Goal: Task Accomplishment & Management: Manage account settings

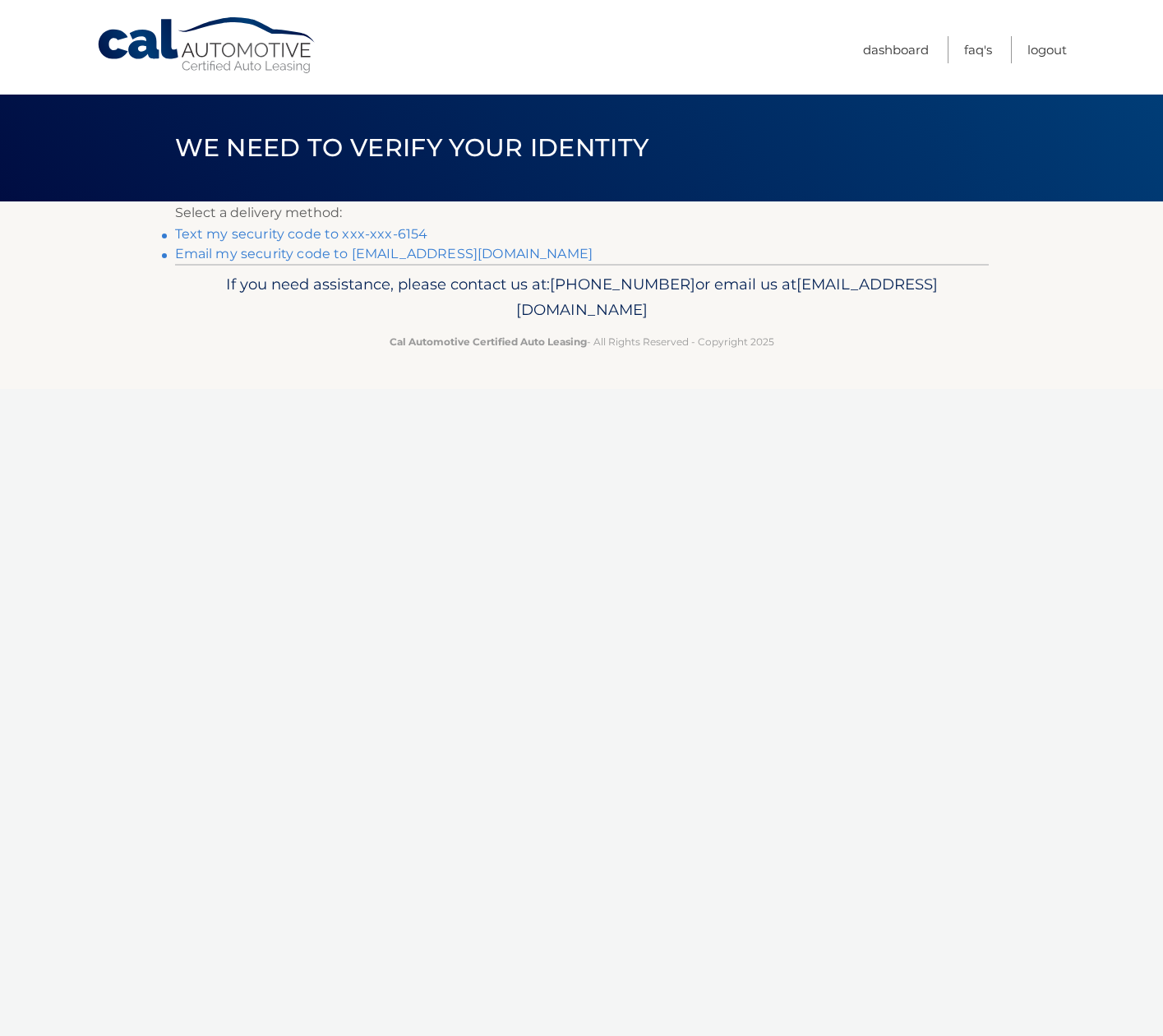
click at [313, 232] on link "Text my security code to xxx-xxx-6154" at bounding box center [301, 234] width 253 height 16
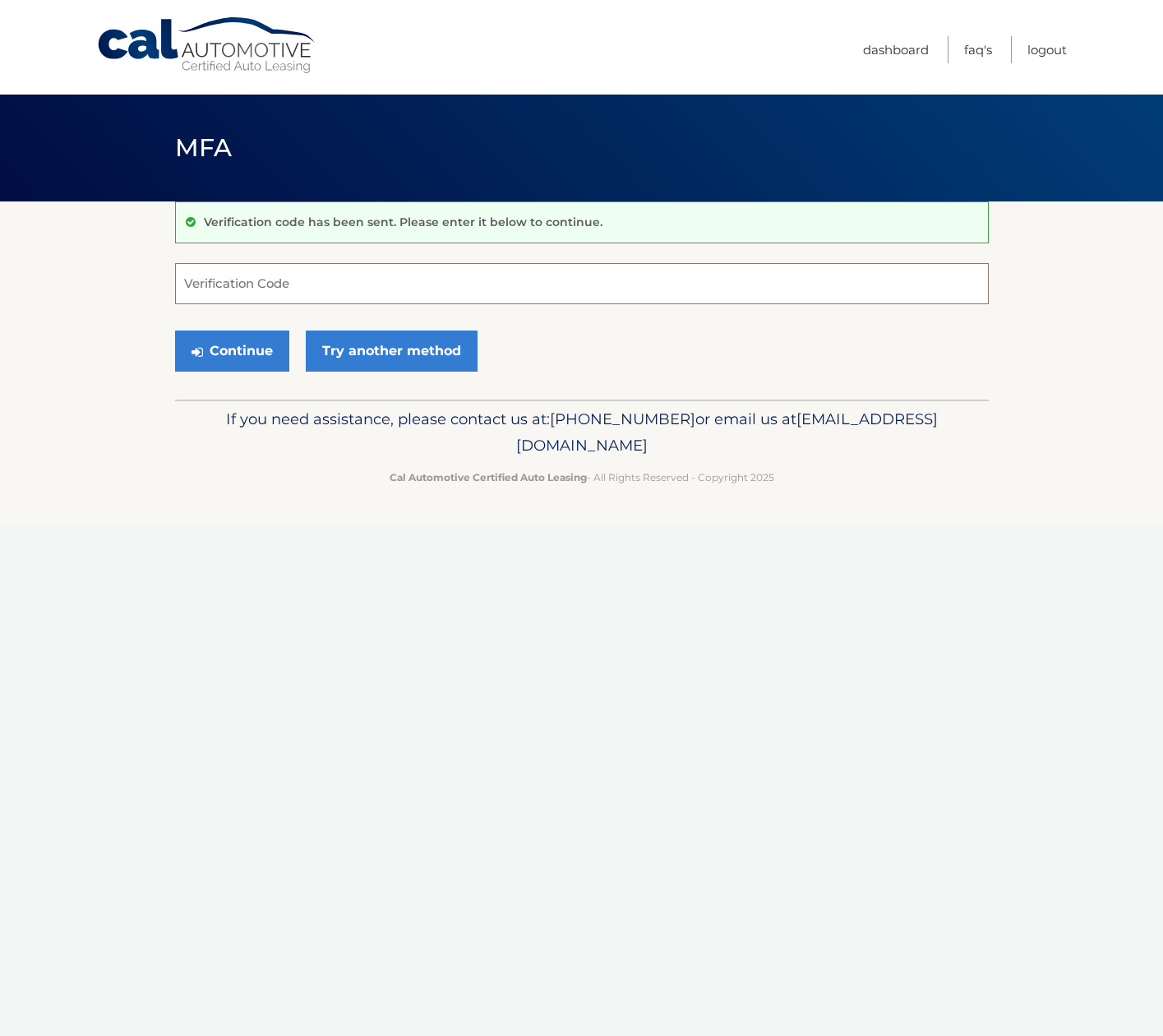
click at [230, 284] on input "Verification Code" at bounding box center [582, 283] width 814 height 41
type input "104496"
click at [248, 352] on button "Continue" at bounding box center [232, 351] width 114 height 41
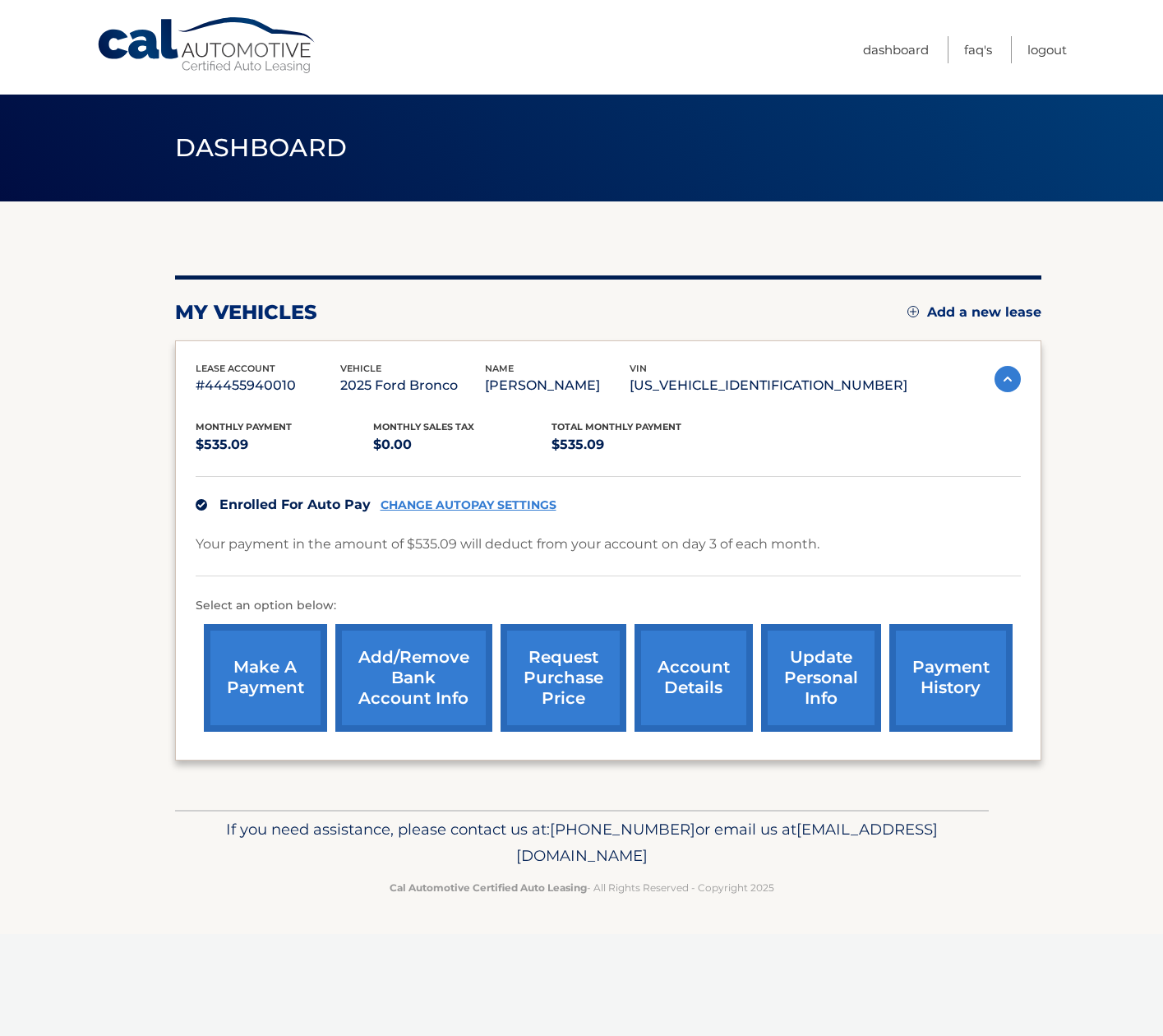
click at [420, 672] on link "Add/Remove bank account info" at bounding box center [414, 677] width 157 height 107
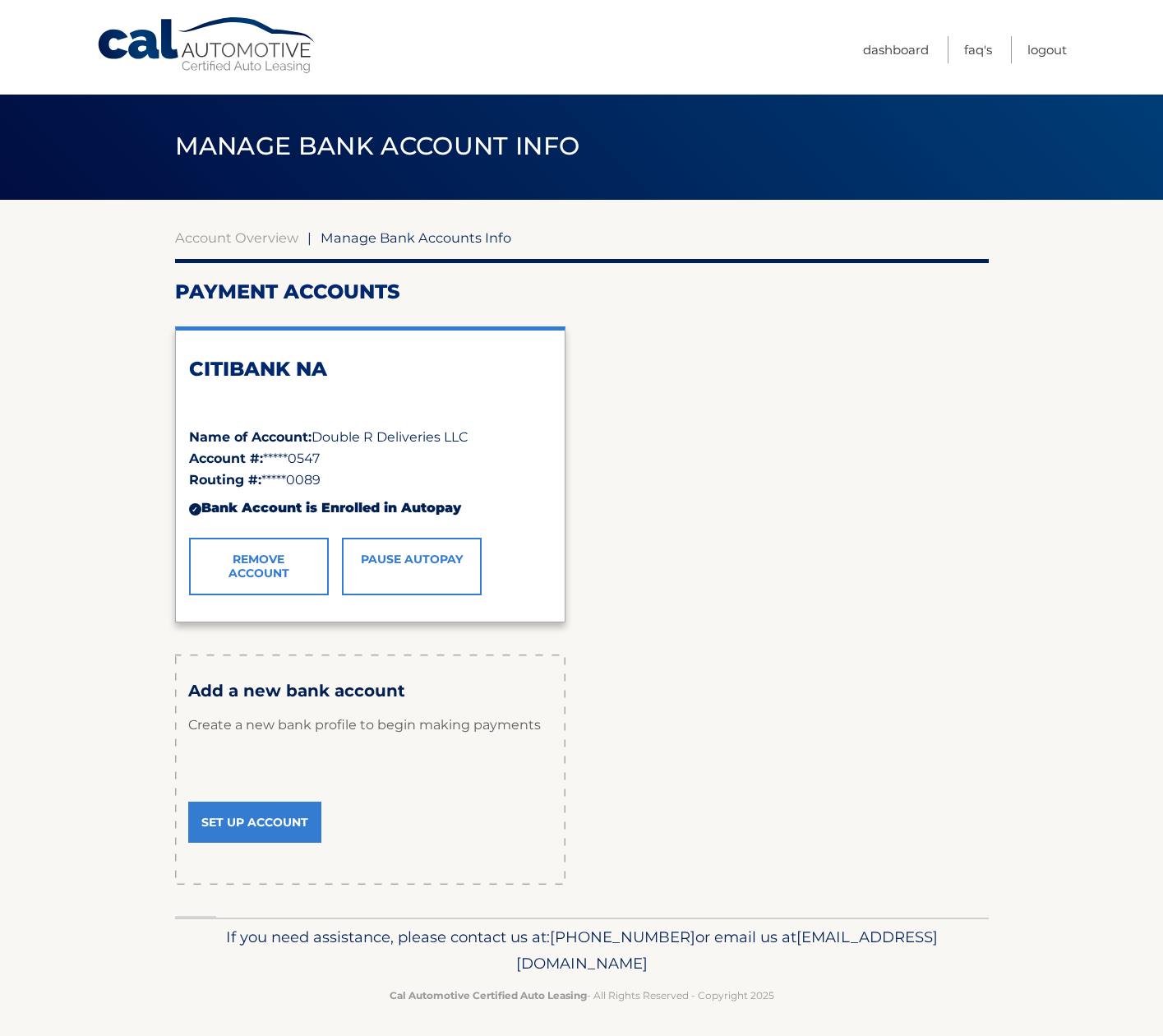
scroll to position [2, 0]
click at [253, 820] on link "Set Up Account" at bounding box center [254, 823] width 133 height 41
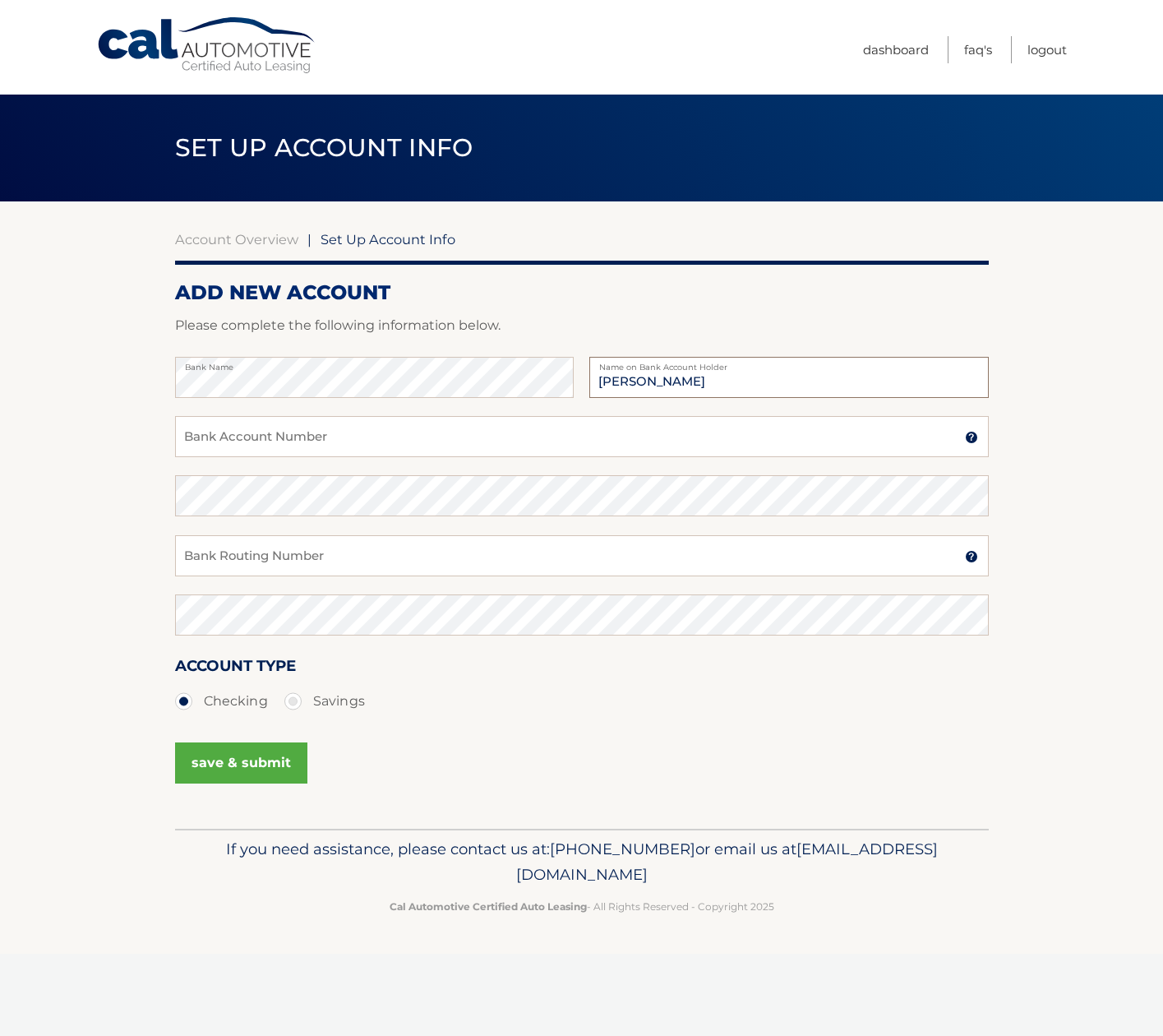
type input "[PERSON_NAME]"
click at [473, 437] on input "Bank Account Number" at bounding box center [582, 437] width 814 height 41
type input "703025983"
click at [258, 567] on input "Bank Routing Number" at bounding box center [582, 556] width 814 height 41
type input "226071033"
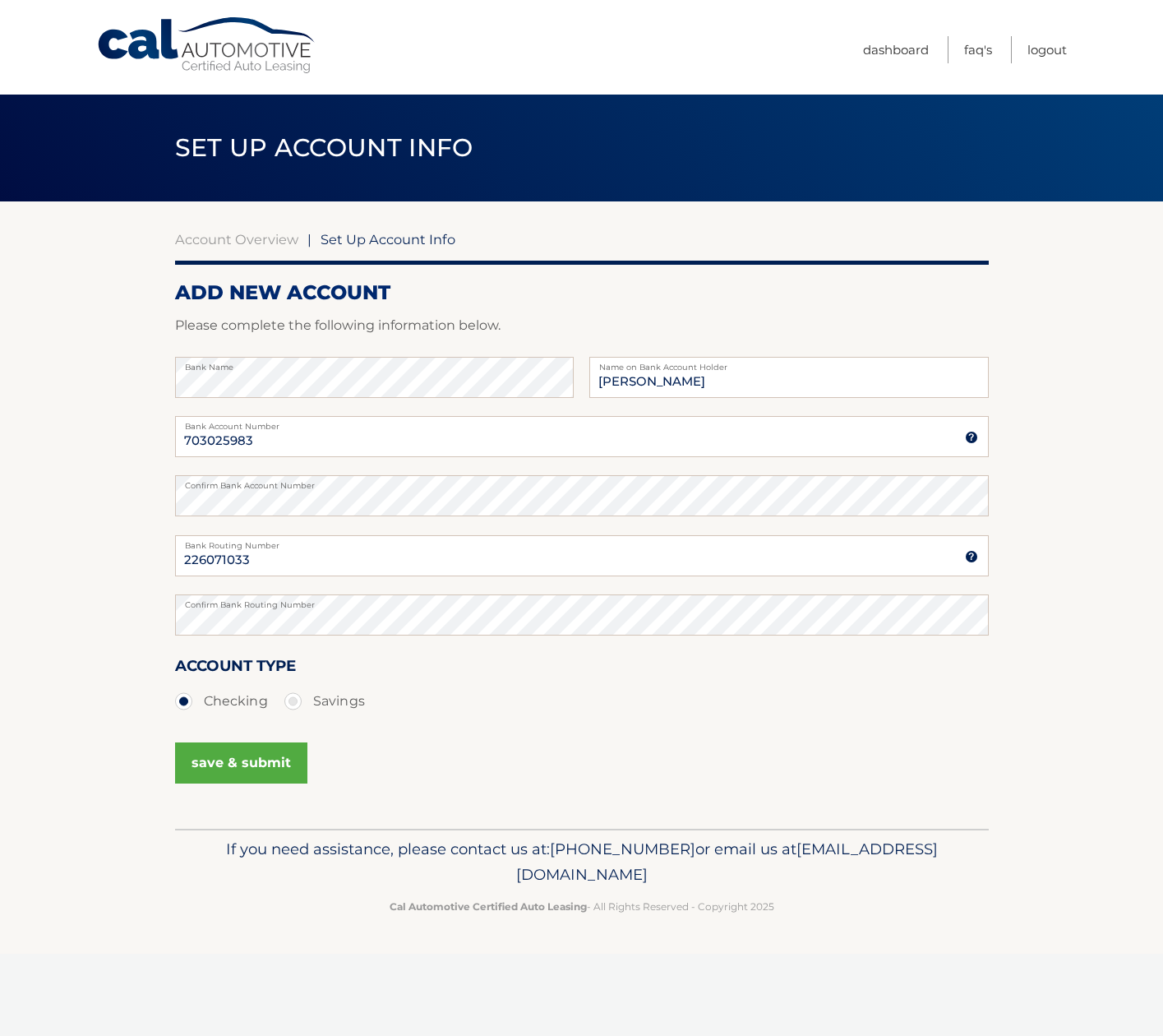
drag, startPoint x: 479, startPoint y: 715, endPoint x: 432, endPoint y: 722, distance: 47.5
click at [479, 715] on ul "Checking Savings" at bounding box center [582, 701] width 814 height 32
click at [240, 758] on button "save & submit" at bounding box center [241, 762] width 133 height 41
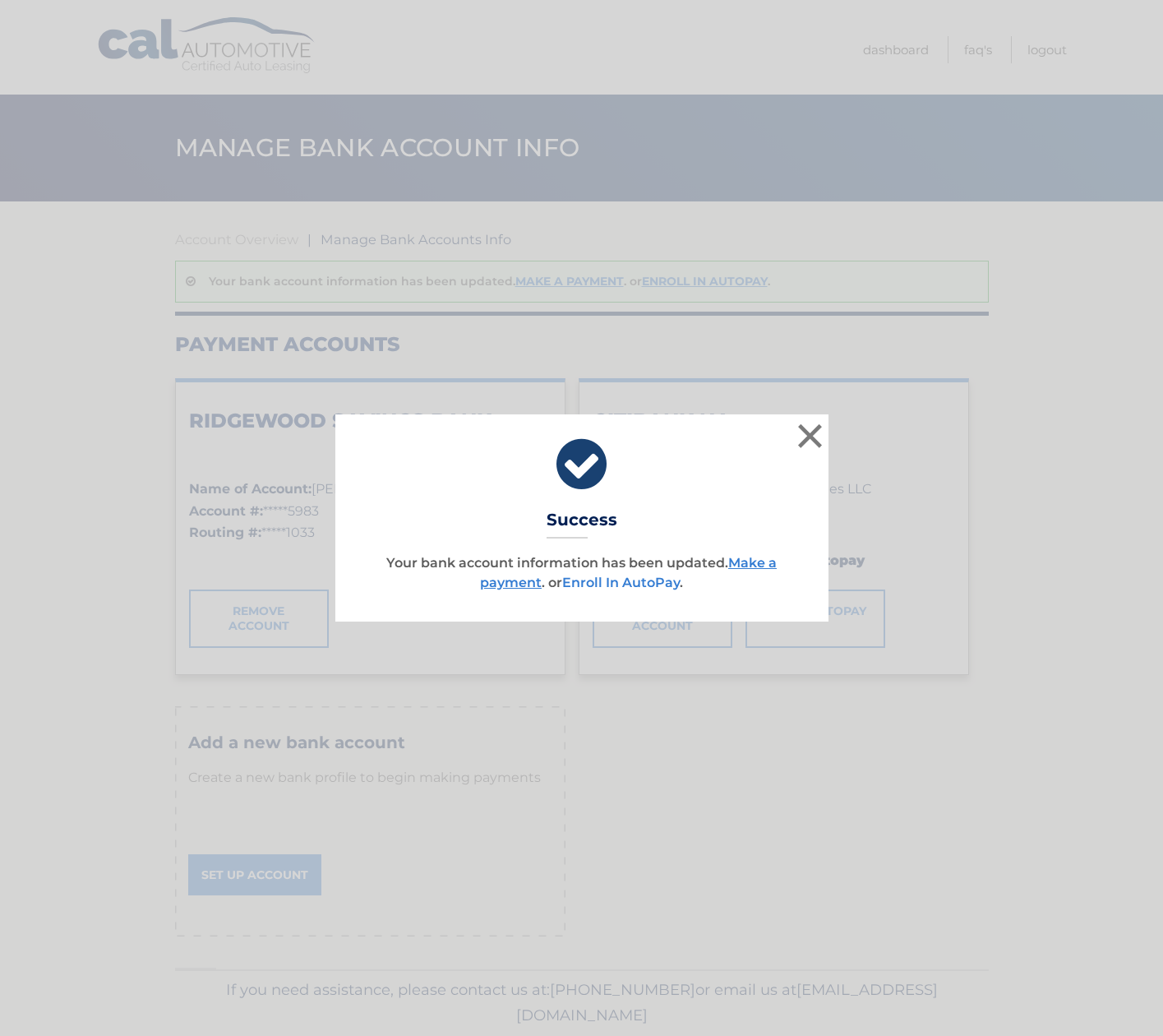
click at [647, 582] on link "Enroll In AutoPay" at bounding box center [620, 582] width 117 height 16
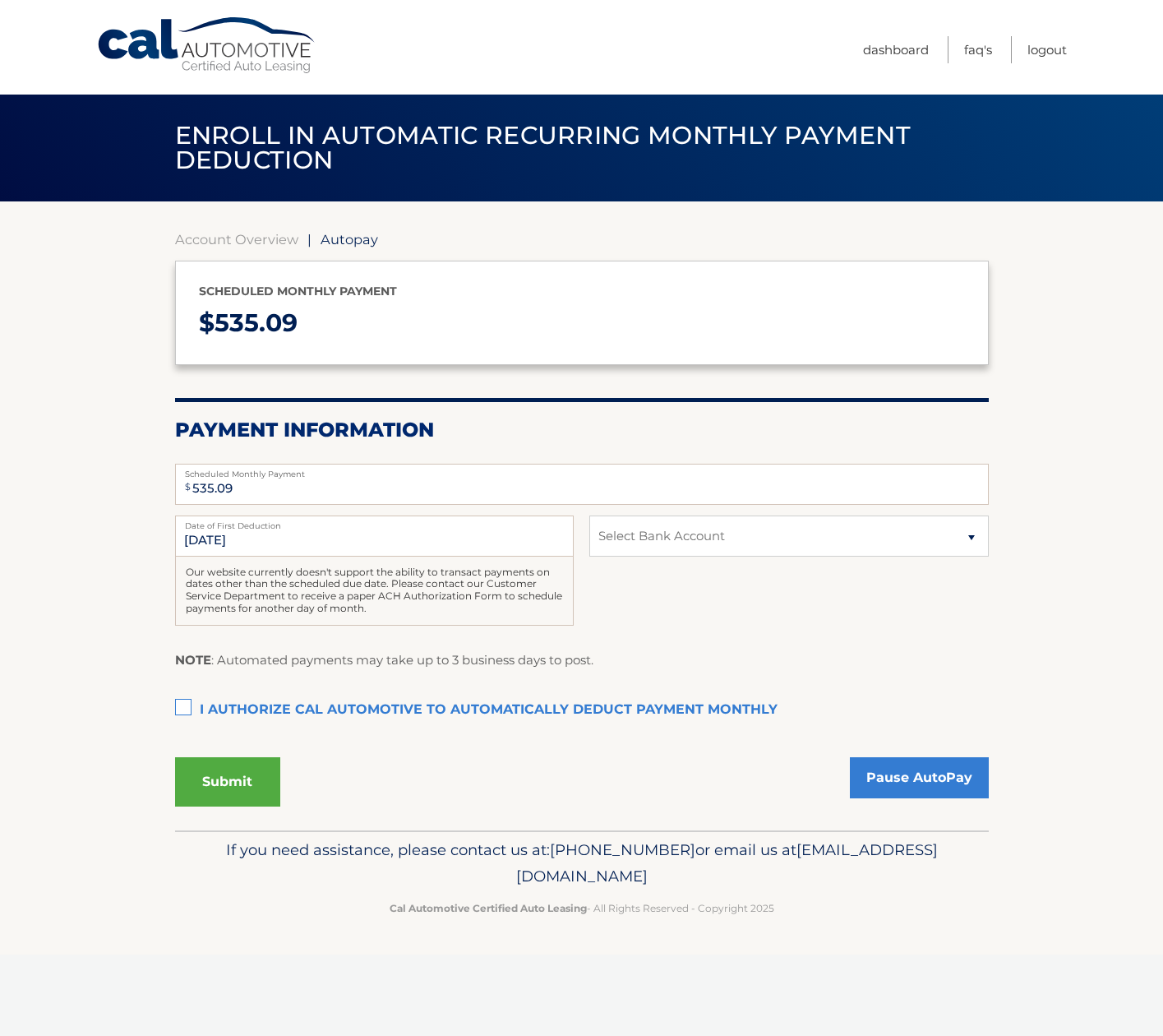
click at [182, 697] on label "I authorize cal automotive to automatically deduct payment monthly This checkbo…" at bounding box center [582, 709] width 814 height 32
click at [0, 0] on input "I authorize cal automotive to automatically deduct payment monthly This checkbo…" at bounding box center [0, 0] width 0 height 0
select select "MDY1NmE0OTYtZTI1ZC00MWY5LWFhYzAtODZjNDA1MTdhMDYy"
click at [234, 776] on button "Submit" at bounding box center [227, 781] width 105 height 49
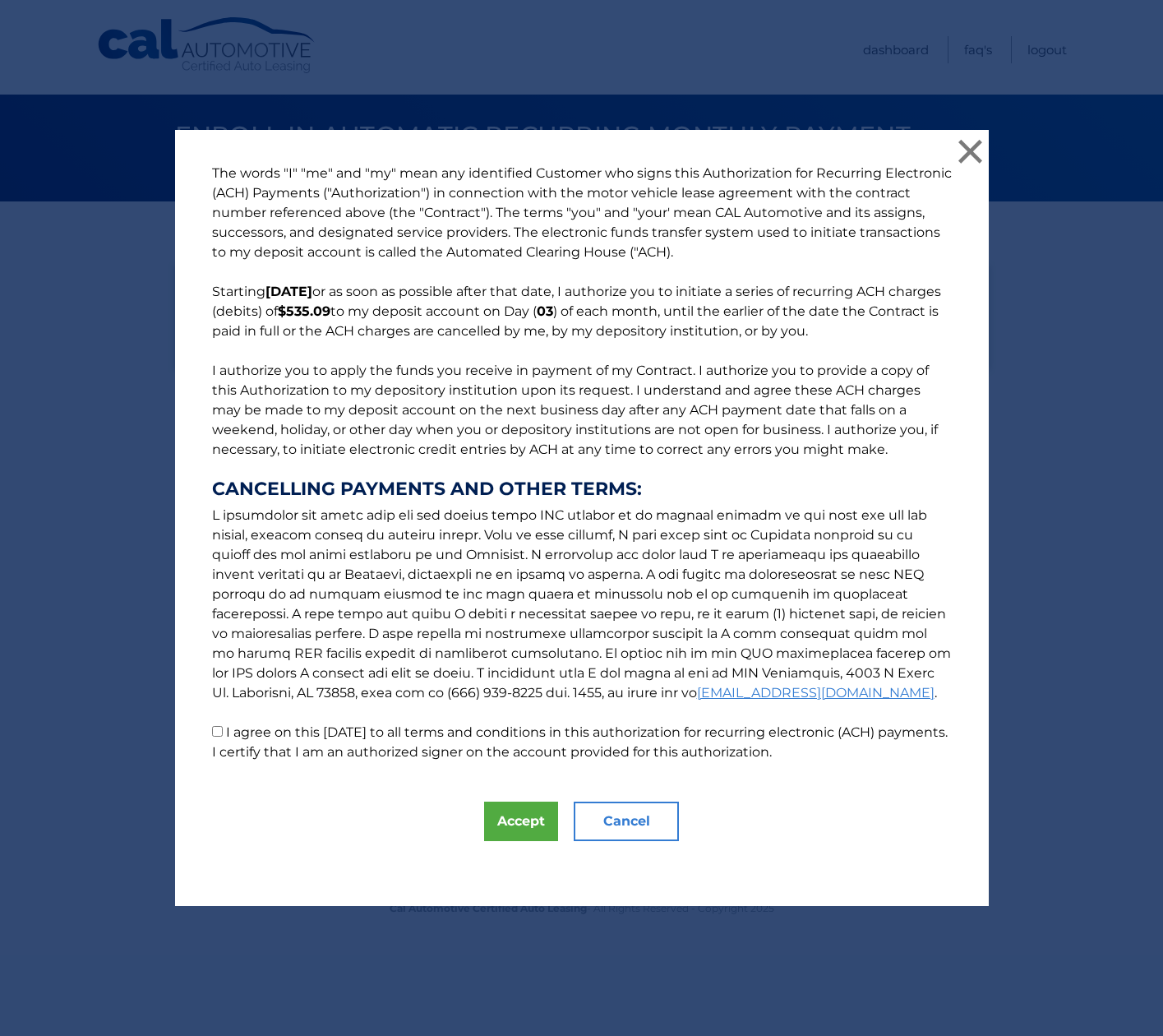
click at [219, 734] on input "I agree on this 09/09/2025 to all terms and conditions in this authorization fo…" at bounding box center [217, 731] width 11 height 11
checkbox input "true"
click at [525, 819] on button "Accept" at bounding box center [520, 822] width 74 height 39
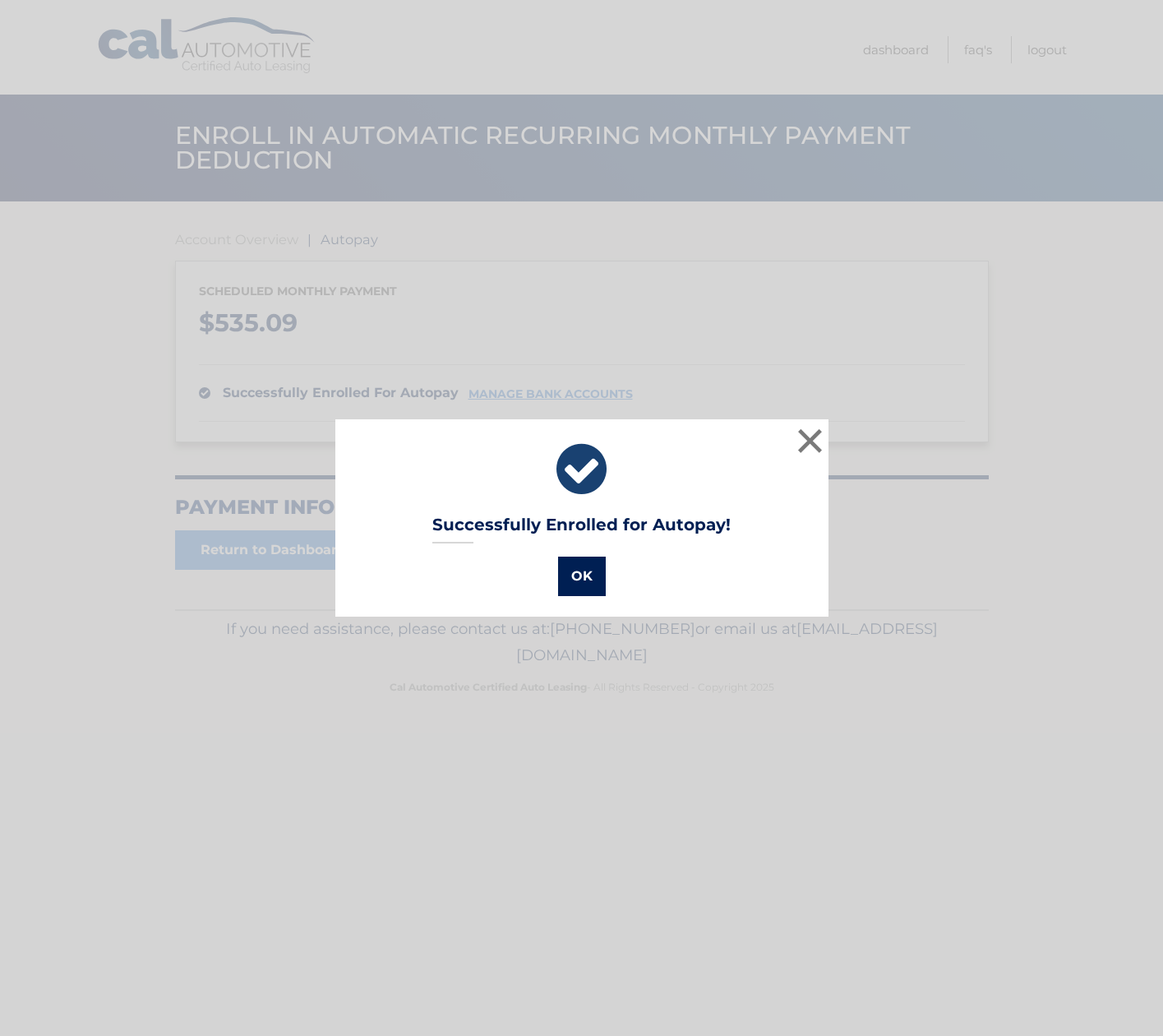
click at [583, 573] on button "OK" at bounding box center [582, 577] width 47 height 39
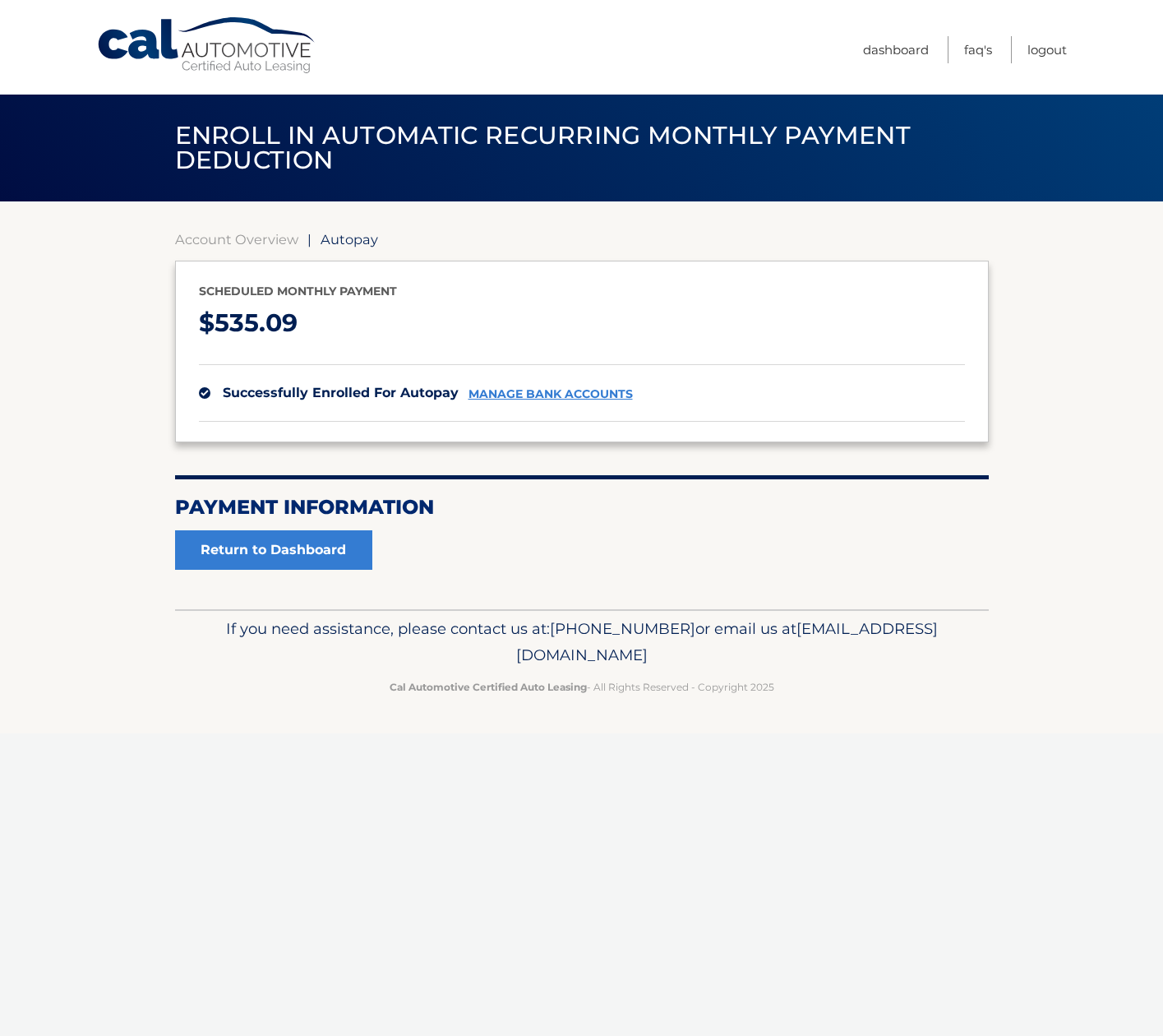
click at [549, 394] on link "manage bank accounts" at bounding box center [550, 394] width 164 height 14
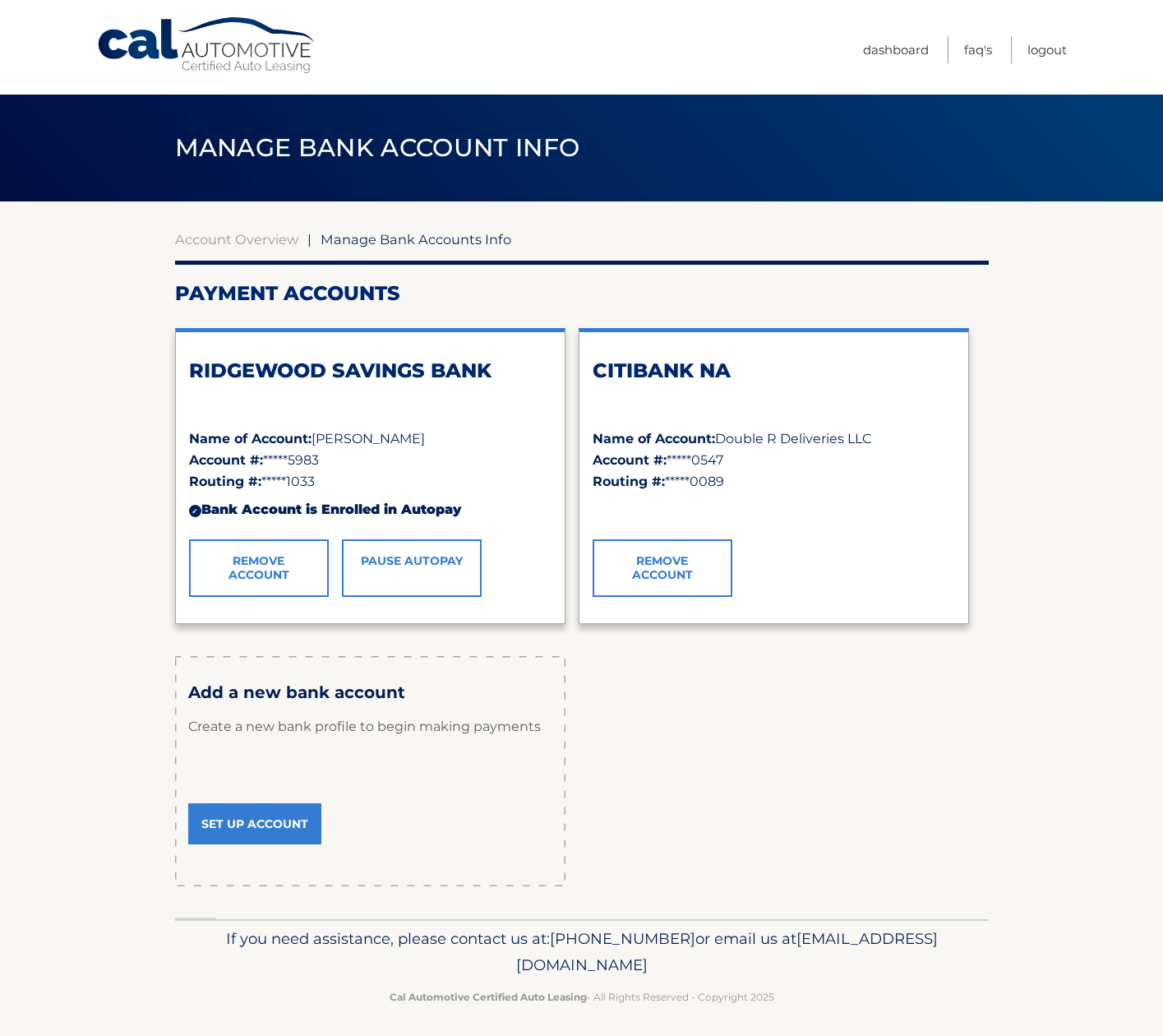
click at [660, 572] on link "Remove Account" at bounding box center [662, 568] width 140 height 57
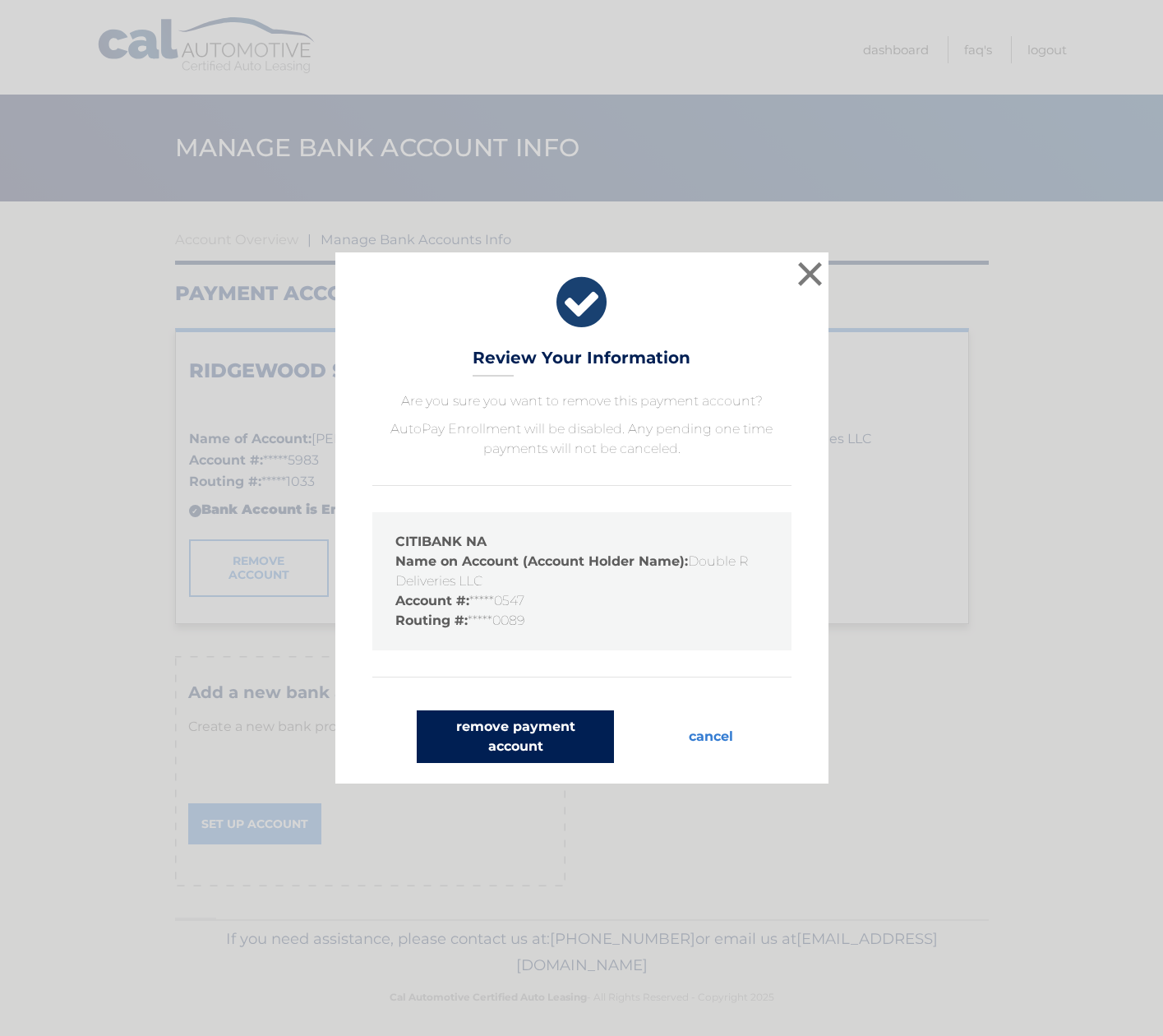
click at [526, 739] on button "remove payment account" at bounding box center [516, 736] width 197 height 52
